Goal: Navigation & Orientation: Go to known website

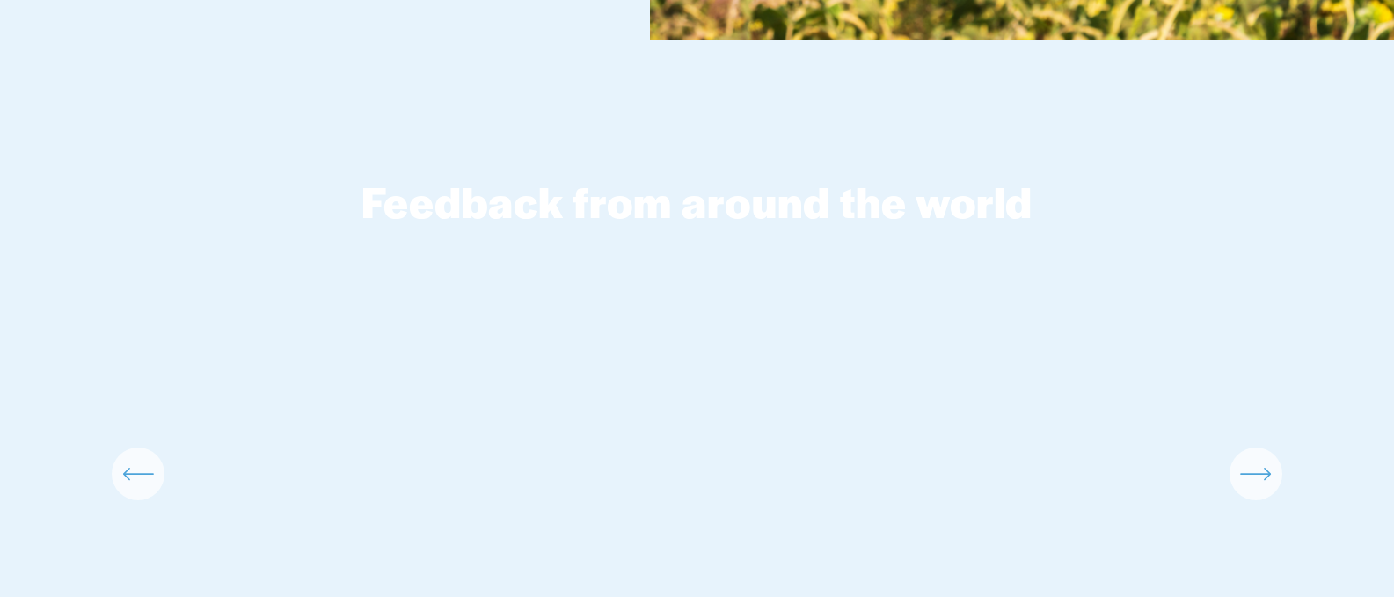
scroll to position [4098, 0]
